Goal: Task Accomplishment & Management: Manage account settings

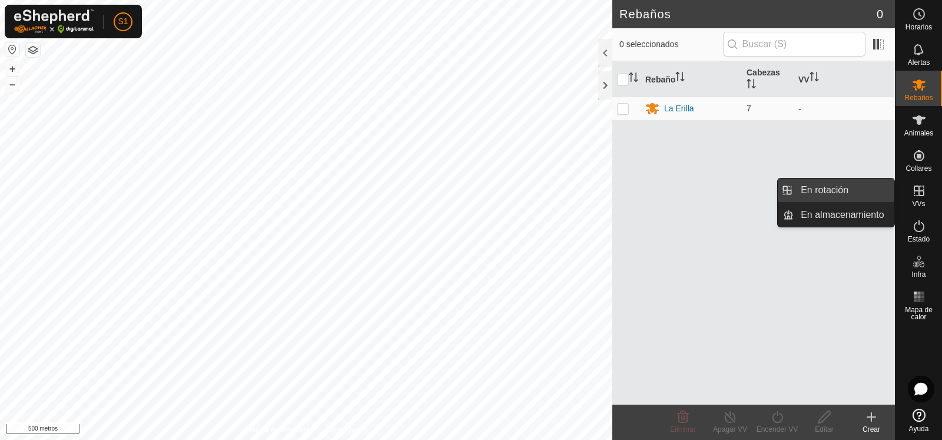
click at [822, 188] on link "En rotación" at bounding box center [844, 190] width 101 height 24
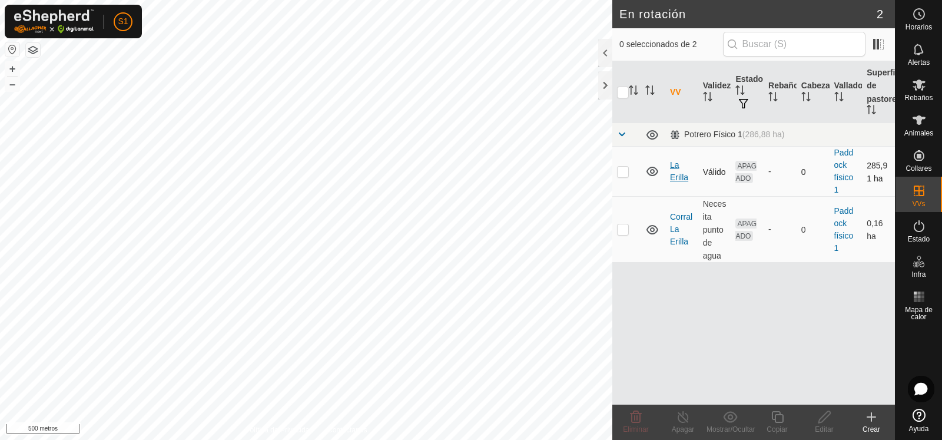
click at [676, 174] on font "La Erilla" at bounding box center [679, 171] width 18 height 22
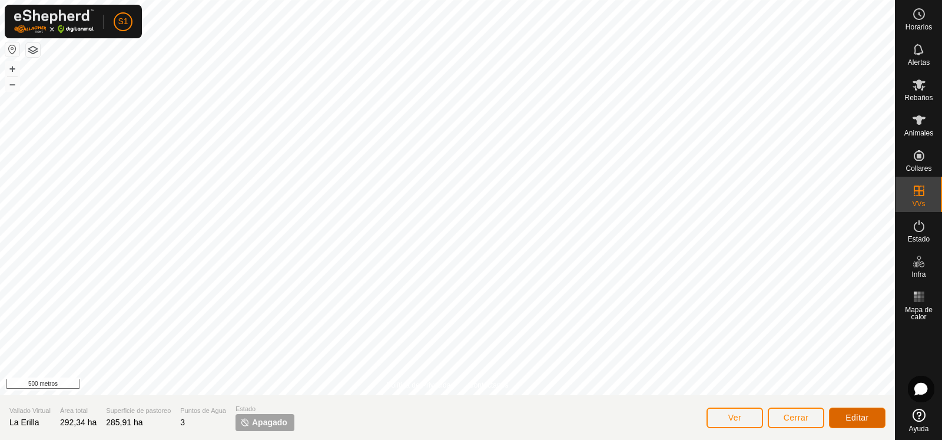
click at [853, 416] on font "Editar" at bounding box center [858, 417] width 24 height 9
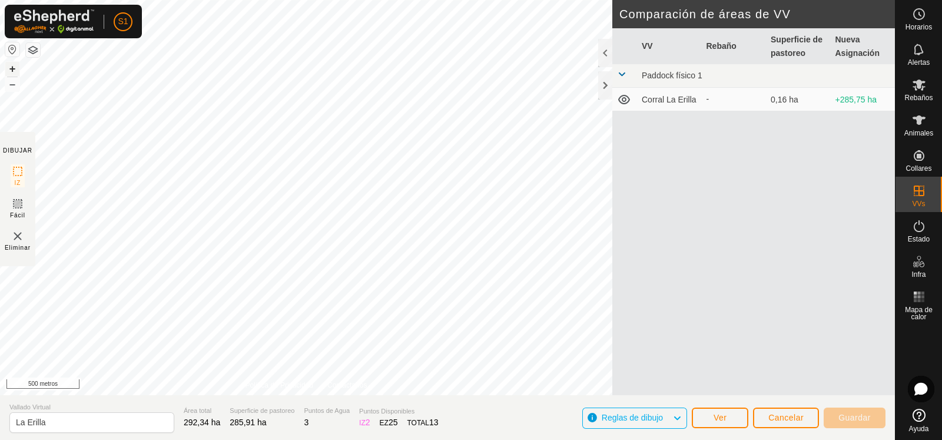
click at [12, 69] on font "+" at bounding box center [12, 68] width 6 height 12
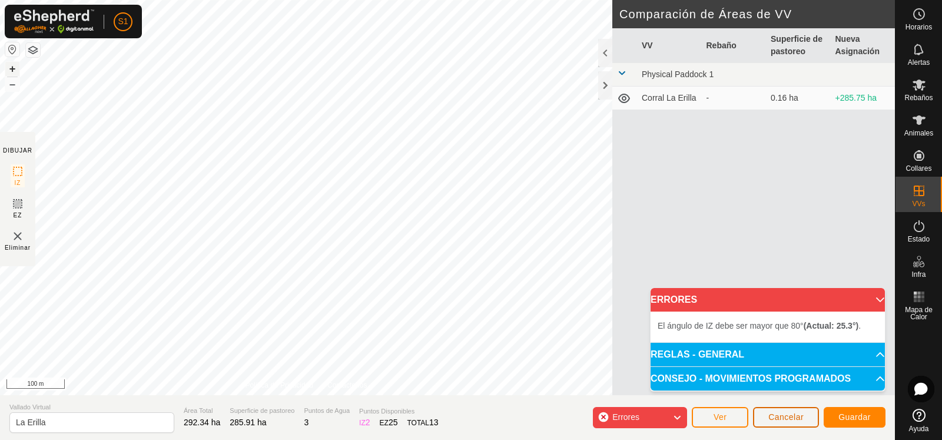
click at [799, 418] on span "Cancelar" at bounding box center [786, 416] width 35 height 9
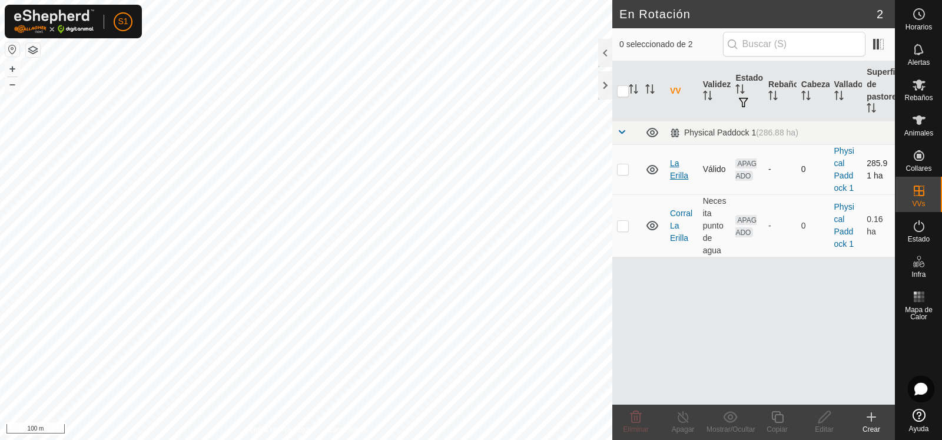
click at [675, 175] on link "La Erilla" at bounding box center [679, 169] width 18 height 22
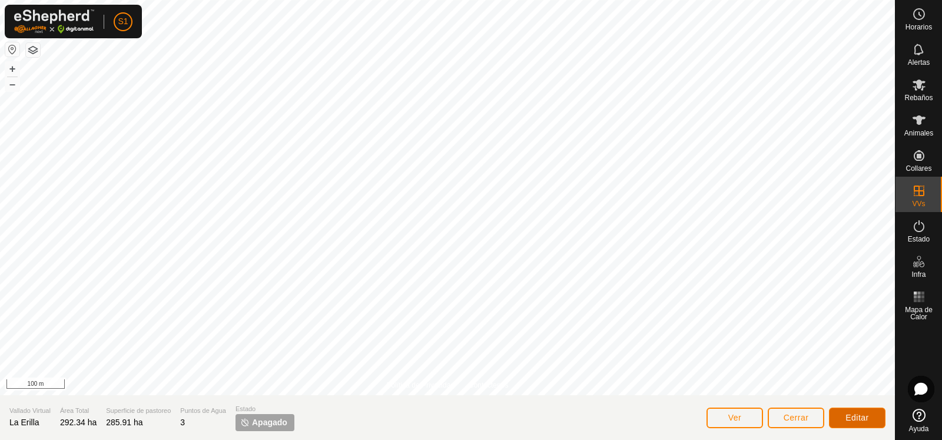
click at [847, 416] on span "Editar" at bounding box center [858, 417] width 24 height 9
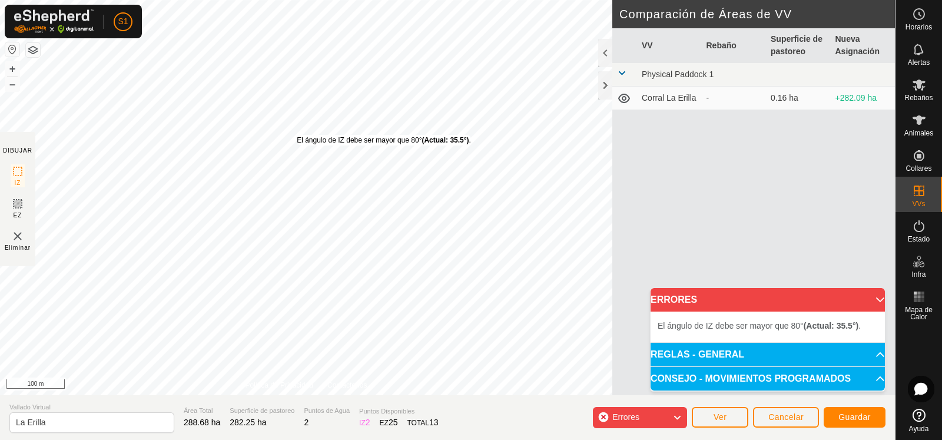
click at [300, 138] on div "El ángulo de IZ debe ser mayor que 80° (Actual: 35.5°) . + – ⇧ i 100 m" at bounding box center [306, 197] width 613 height 395
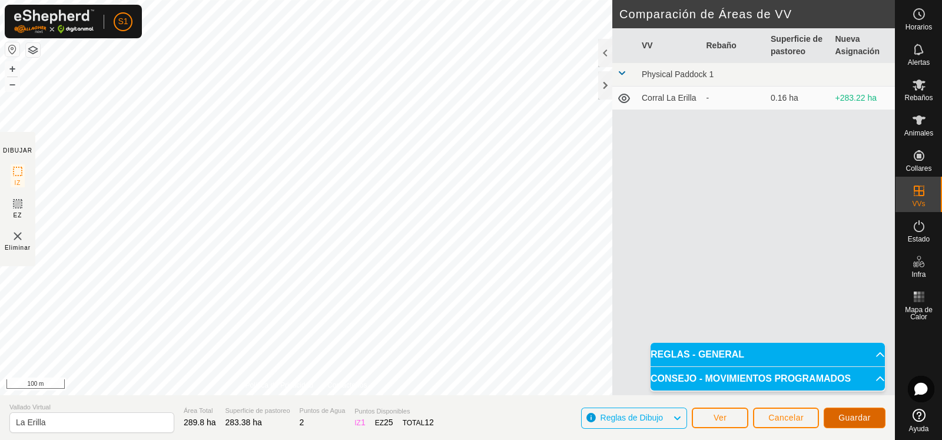
click at [851, 418] on span "Guardar" at bounding box center [855, 417] width 32 height 9
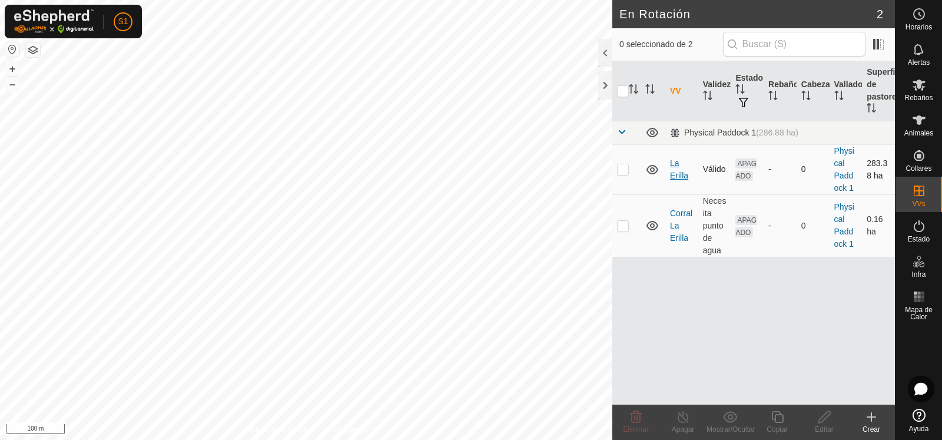
click at [682, 169] on link "La Erilla" at bounding box center [679, 169] width 18 height 22
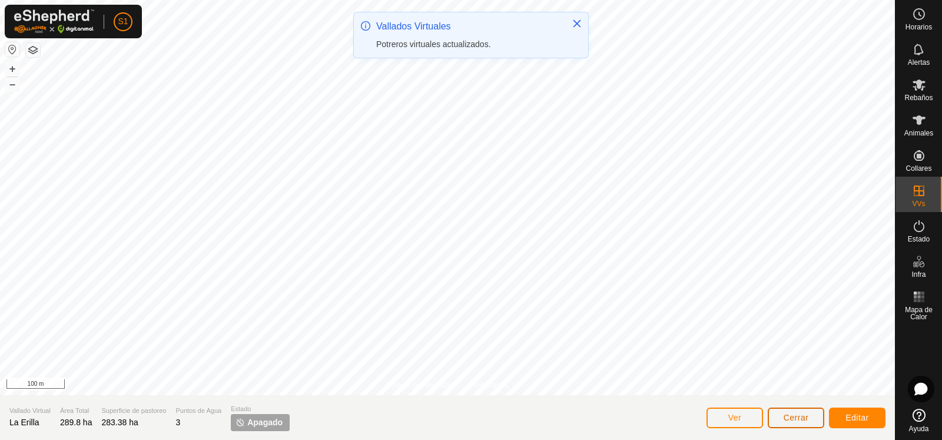
click at [793, 414] on span "Cerrar" at bounding box center [796, 417] width 25 height 9
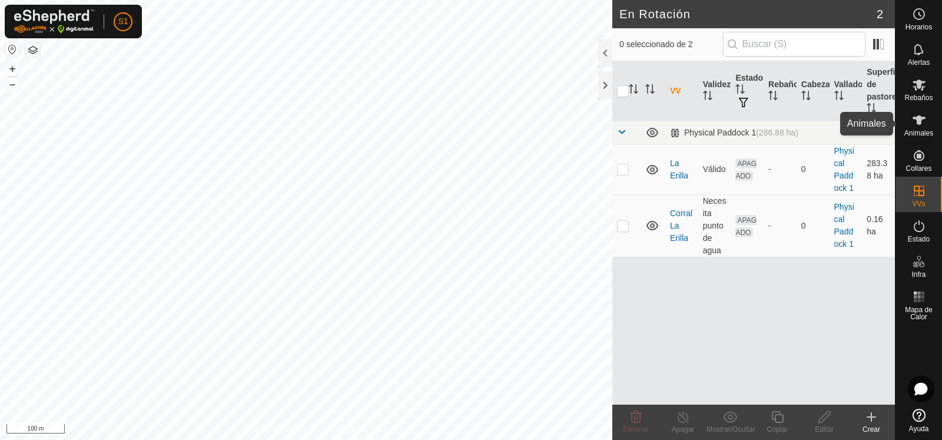
click at [918, 125] on icon at bounding box center [919, 120] width 14 height 14
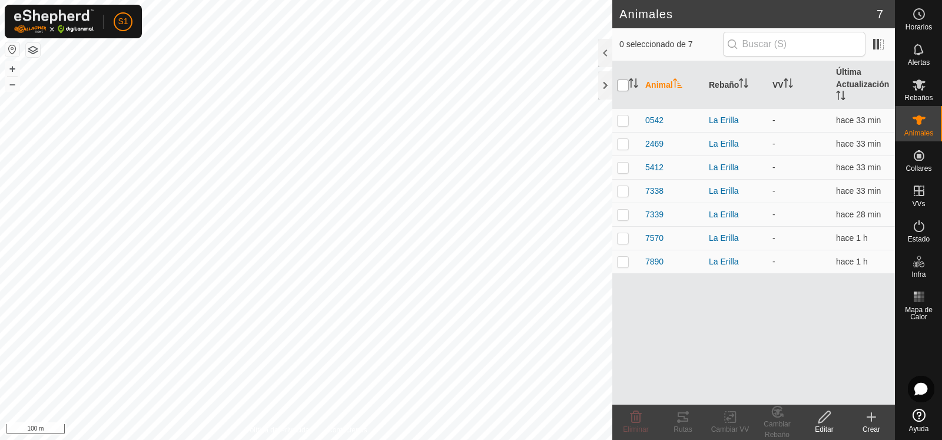
click at [624, 84] on input "checkbox" at bounding box center [623, 86] width 12 height 12
checkbox input "true"
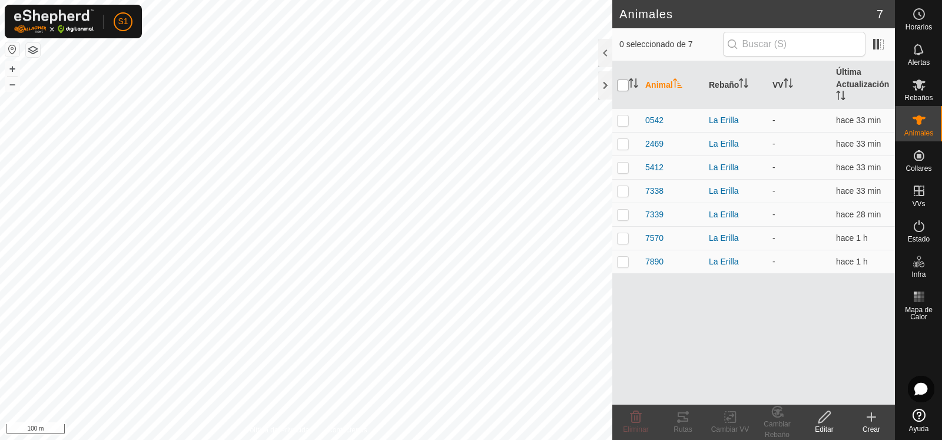
checkbox input "true"
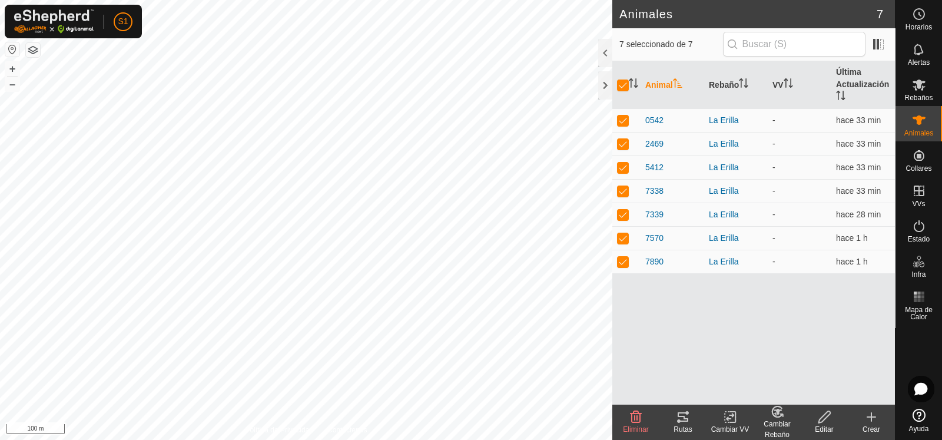
click at [730, 424] on div "Cambiar VV" at bounding box center [730, 429] width 47 height 11
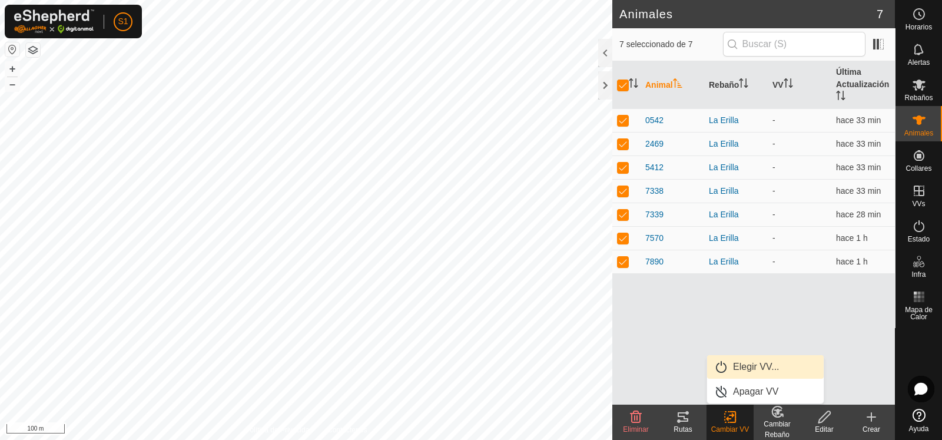
click at [750, 368] on link "Elegir VV..." at bounding box center [765, 367] width 117 height 24
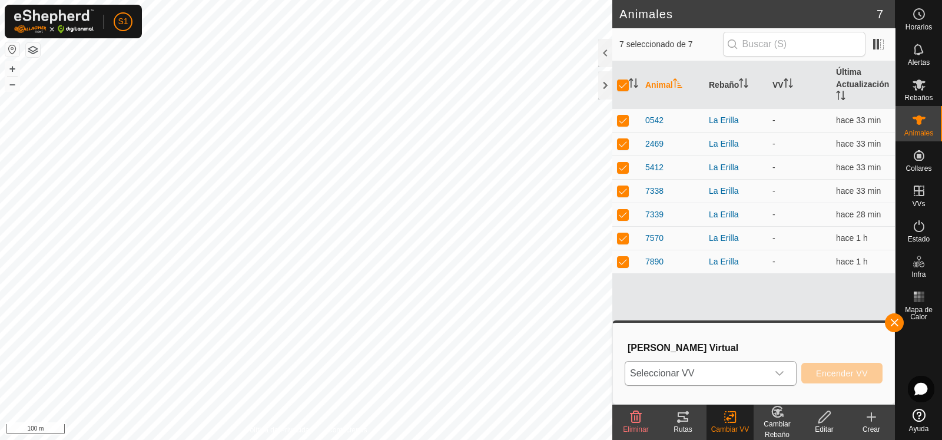
click at [783, 370] on icon "dropdown trigger" at bounding box center [779, 373] width 9 height 9
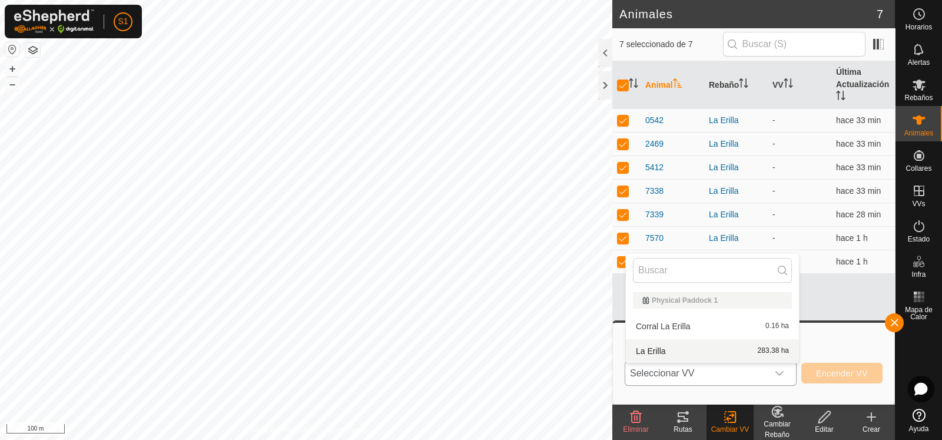
click at [668, 346] on li "La Erilla 283.38 ha" at bounding box center [712, 351] width 173 height 24
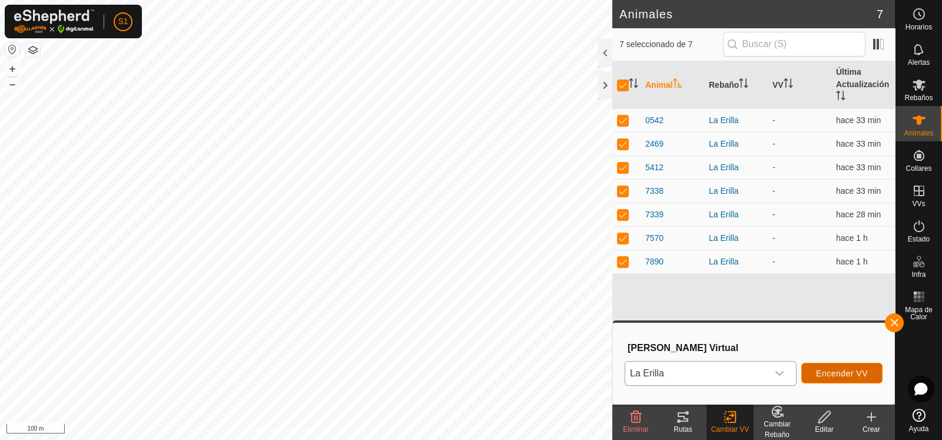
click at [856, 375] on span "Encender VV" at bounding box center [842, 373] width 52 height 9
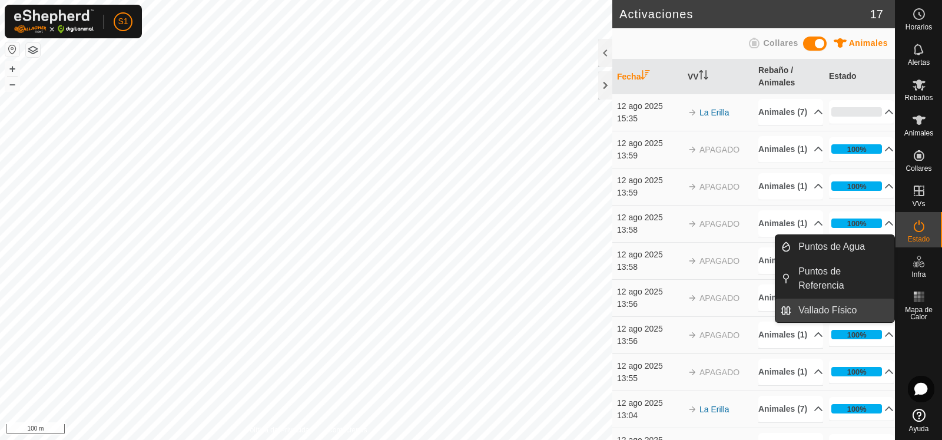
click at [818, 312] on link "Vallado Físico" at bounding box center [843, 311] width 103 height 24
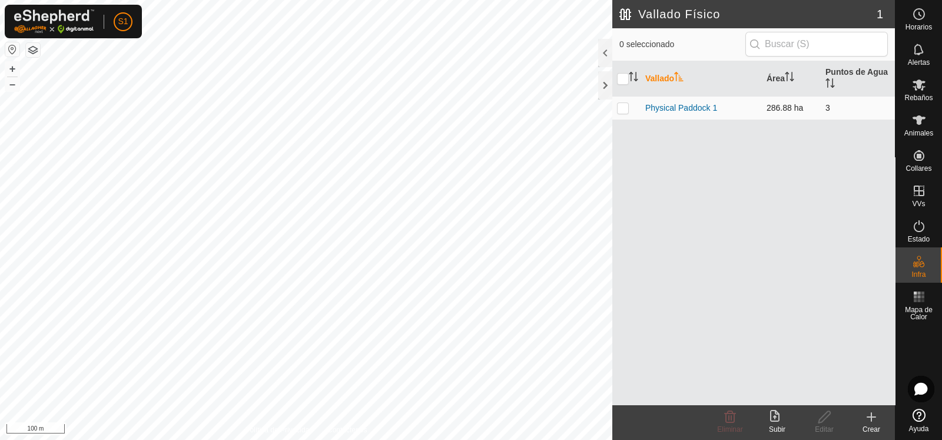
click at [626, 110] on p-checkbox at bounding box center [623, 107] width 12 height 9
checkbox input "true"
click at [823, 418] on icon at bounding box center [825, 417] width 15 height 14
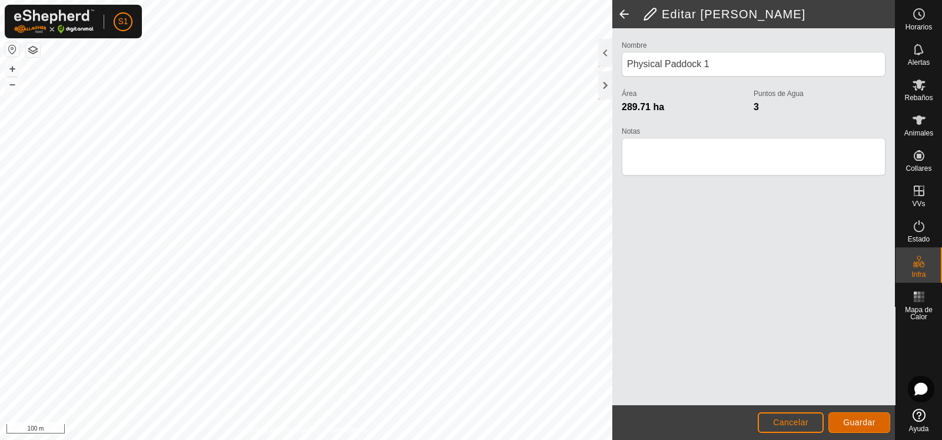
click at [855, 423] on span "Guardar" at bounding box center [859, 422] width 32 height 9
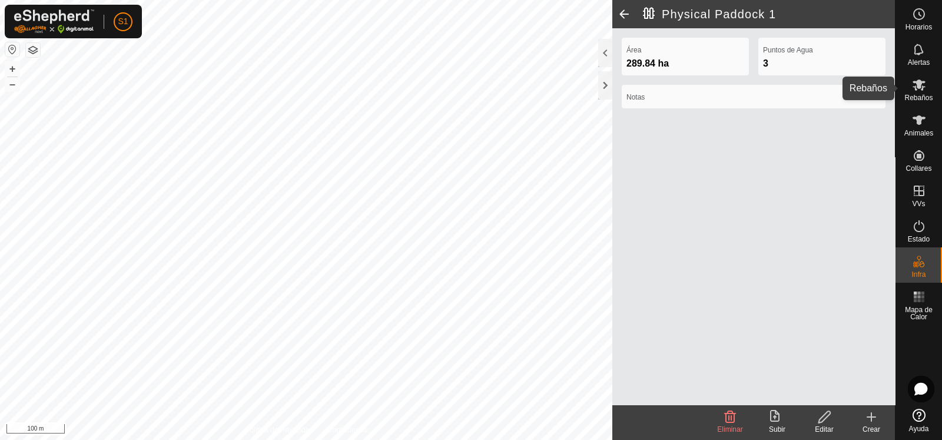
click at [916, 94] on span "Rebaños" at bounding box center [919, 97] width 28 height 7
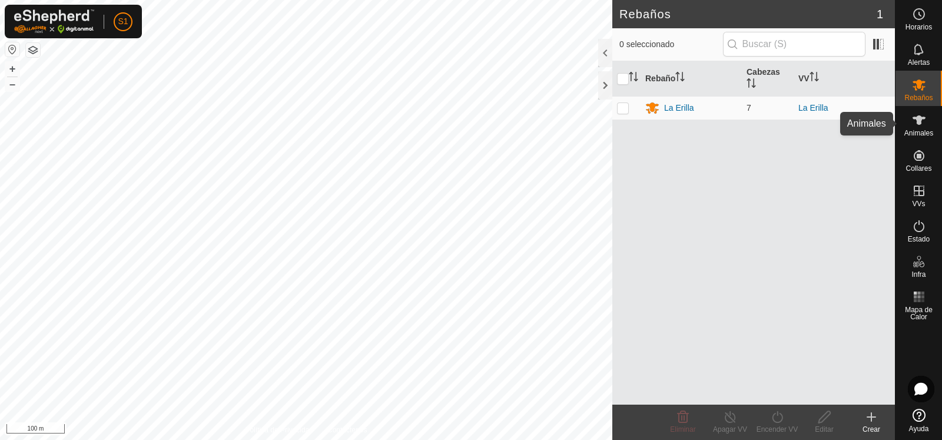
click at [916, 122] on icon at bounding box center [919, 120] width 14 height 14
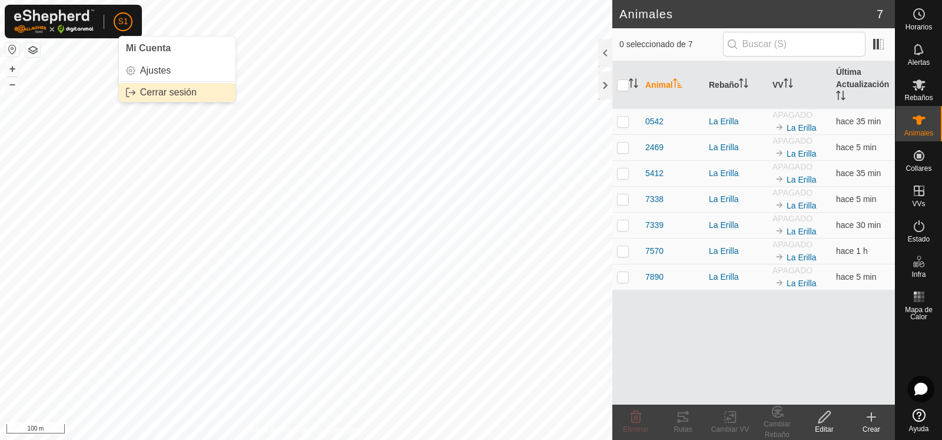
click at [150, 98] on link "Cerrar sesión" at bounding box center [177, 92] width 117 height 19
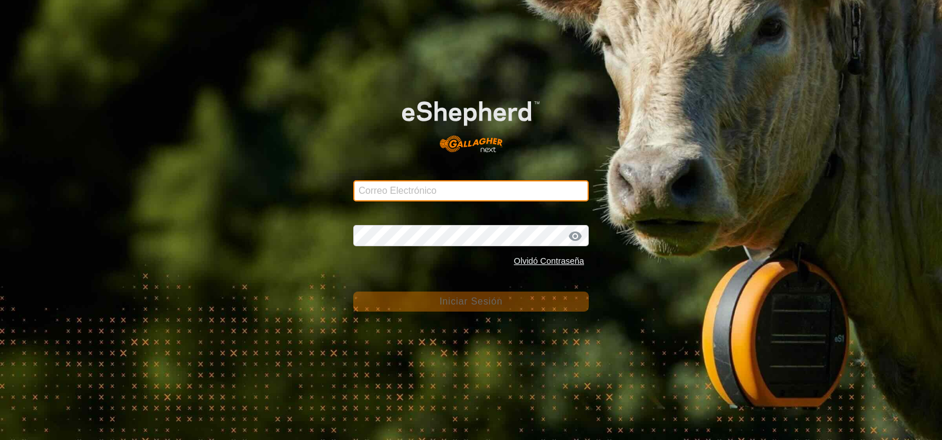
type input "[PERSON_NAME][EMAIL_ADDRESS][DOMAIN_NAME]"
